Goal: Task Accomplishment & Management: Manage account settings

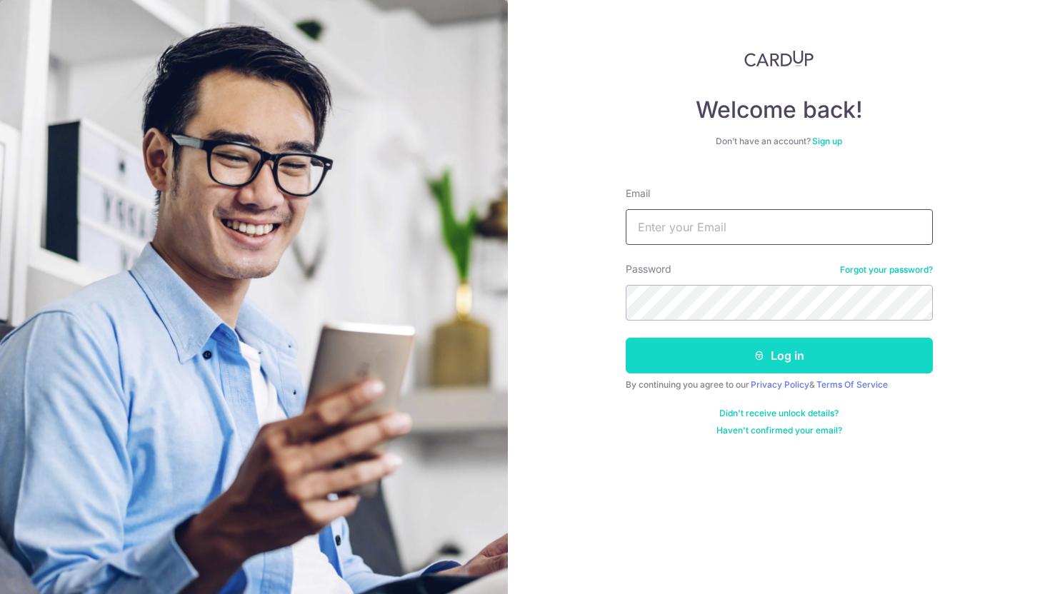
type input "[PERSON_NAME][EMAIL_ADDRESS][PERSON_NAME][PERSON_NAME][DOMAIN_NAME]"
click at [667, 350] on button "Log in" at bounding box center [779, 356] width 307 height 36
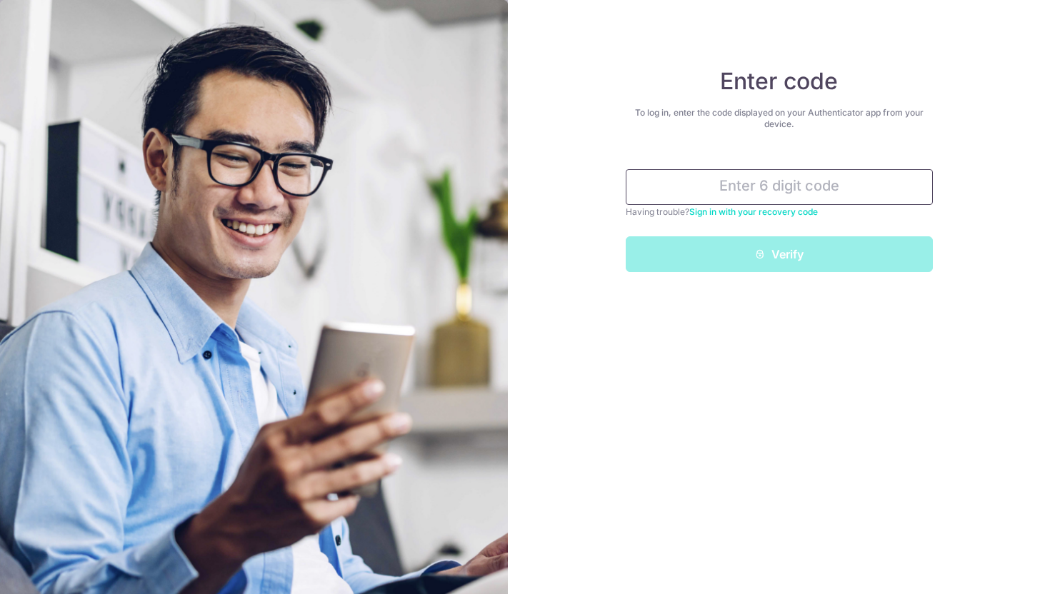
click at [727, 191] on input "text" at bounding box center [779, 187] width 307 height 36
type input "2"
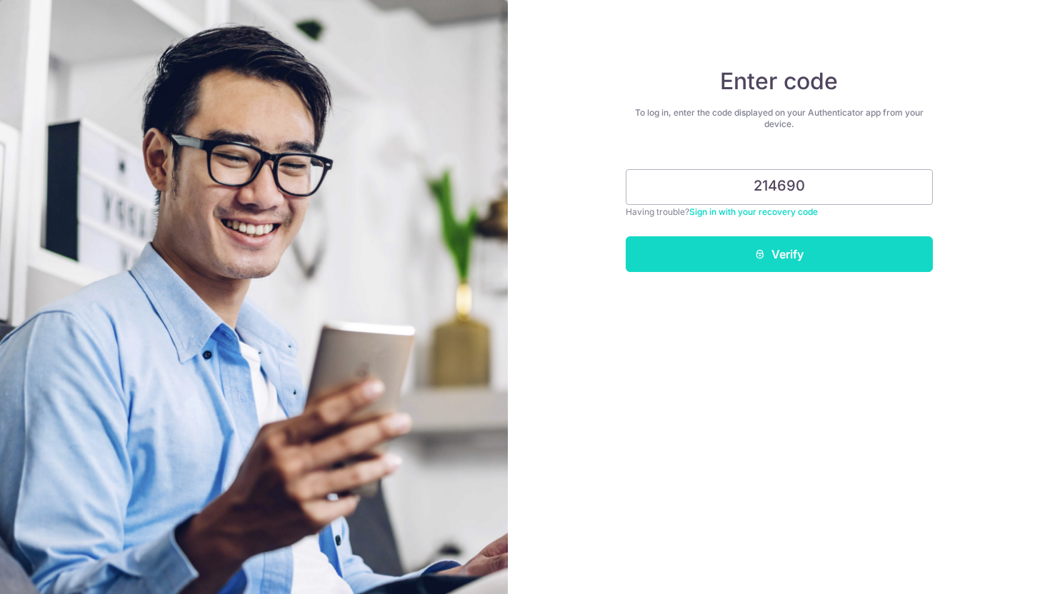
type input "214690"
click at [757, 260] on button "Verify" at bounding box center [779, 254] width 307 height 36
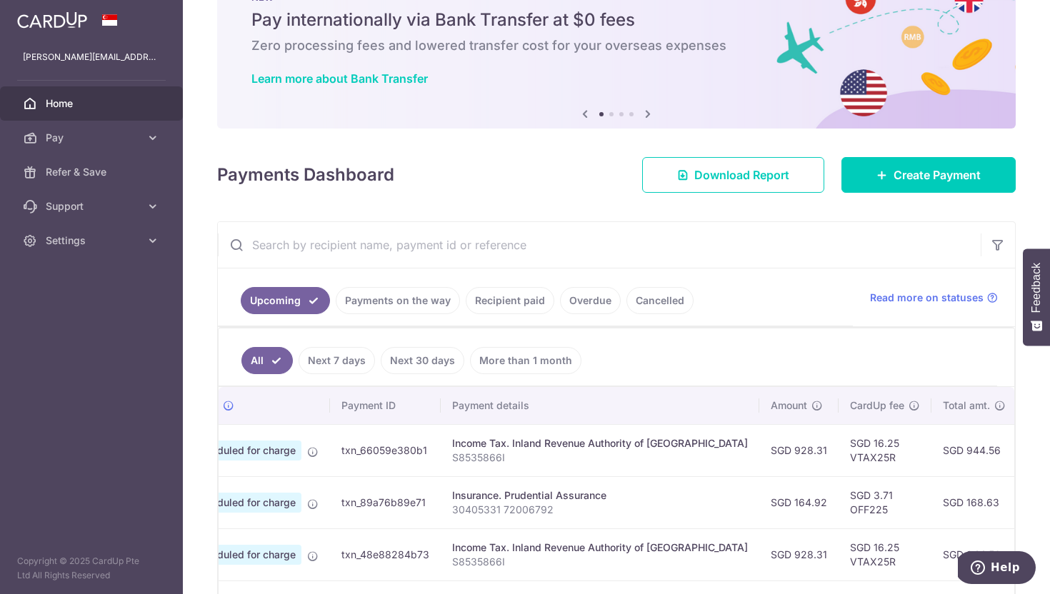
scroll to position [75, 0]
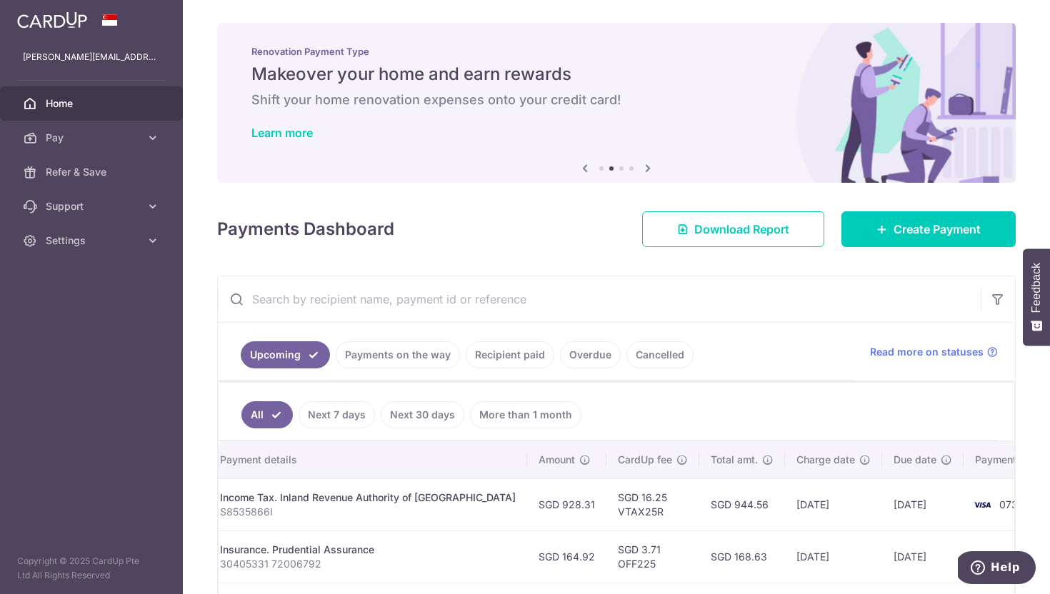
click at [69, 102] on span "Home" at bounding box center [93, 103] width 94 height 14
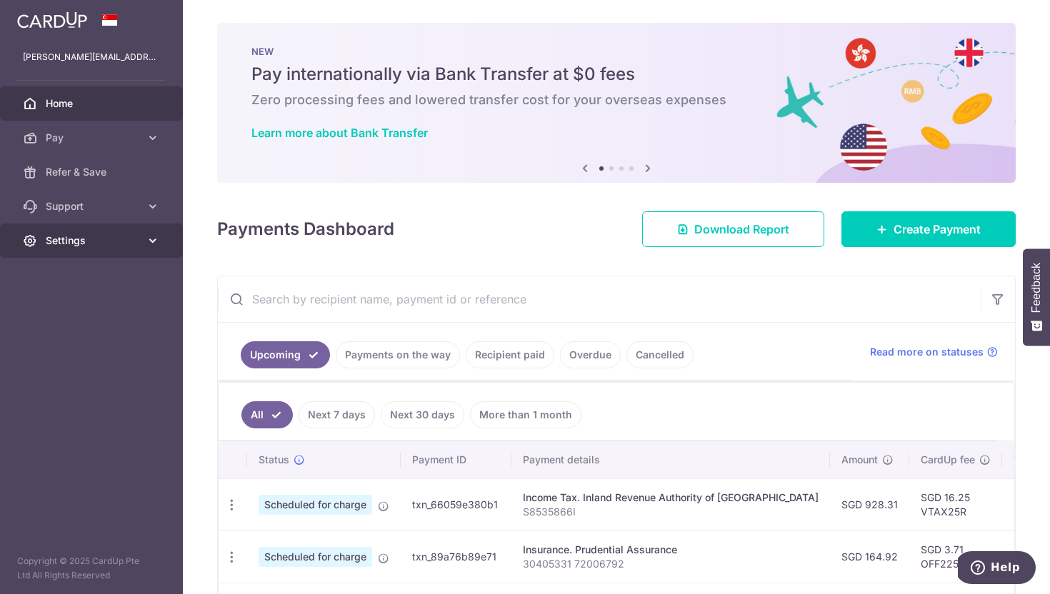
click at [98, 247] on span "Settings" at bounding box center [93, 241] width 94 height 14
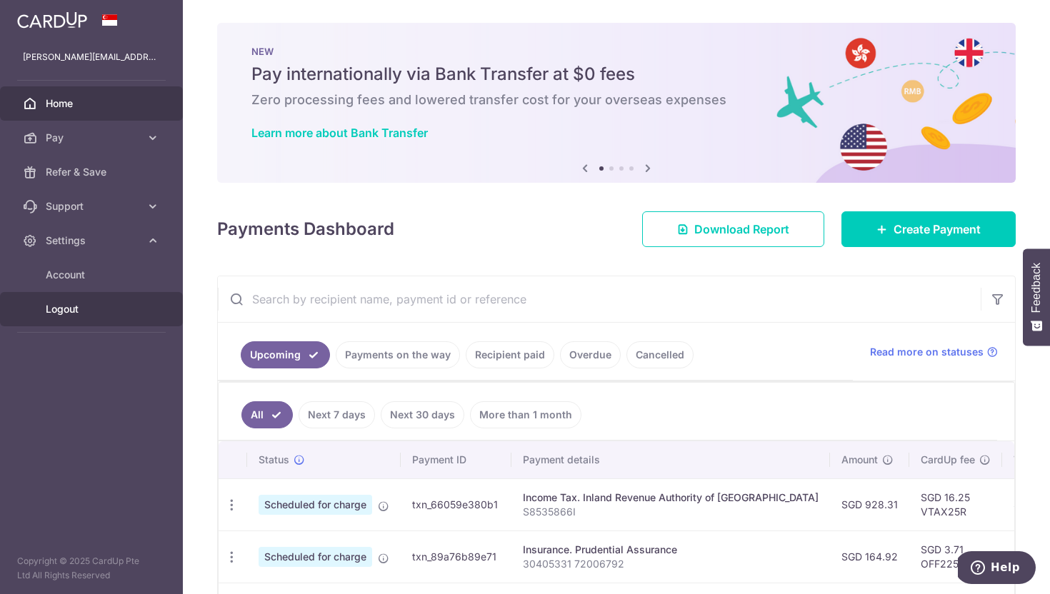
click at [89, 312] on span "Logout" at bounding box center [93, 309] width 94 height 14
